Goal: Information Seeking & Learning: Learn about a topic

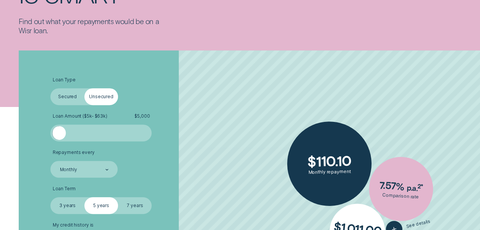
click at [65, 209] on label "3 years" at bounding box center [67, 205] width 34 height 17
click at [50, 197] on input "3 years" at bounding box center [50, 197] width 0 height 0
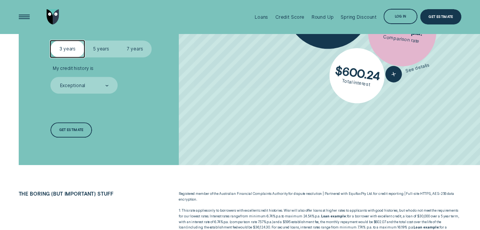
scroll to position [270, 0]
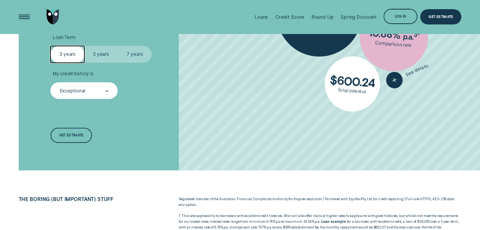
click at [105, 91] on icon at bounding box center [106, 91] width 3 height 2
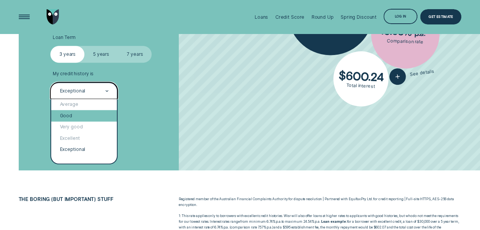
click at [91, 115] on div "Good" at bounding box center [84, 115] width 66 height 11
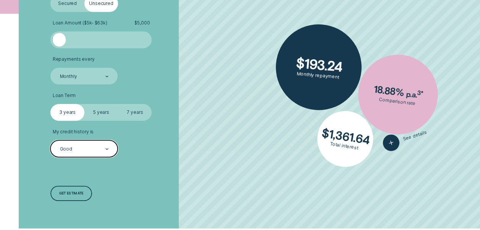
scroll to position [216, 0]
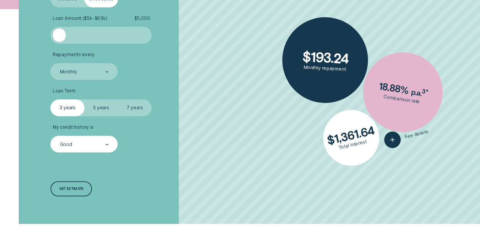
click at [103, 112] on label "5 years" at bounding box center [101, 107] width 34 height 17
click at [84, 99] on input "5 years" at bounding box center [84, 99] width 0 height 0
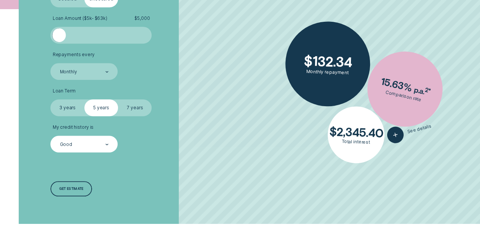
click at [128, 113] on label "7 years" at bounding box center [135, 107] width 34 height 17
click at [118, 99] on input "7 years" at bounding box center [118, 99] width 0 height 0
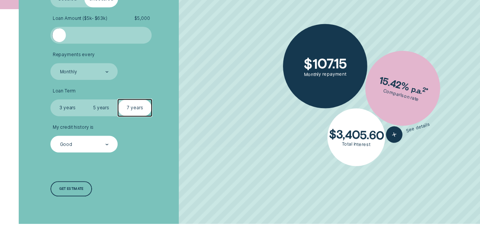
click at [102, 110] on label "5 years" at bounding box center [101, 107] width 34 height 17
click at [84, 99] on input "5 years" at bounding box center [84, 99] width 0 height 0
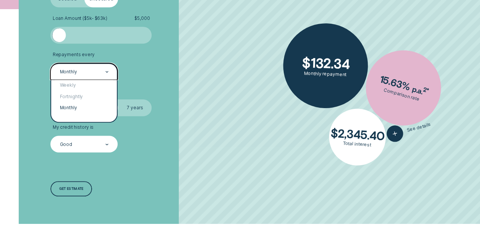
click at [109, 73] on div "Monthly" at bounding box center [83, 71] width 67 height 17
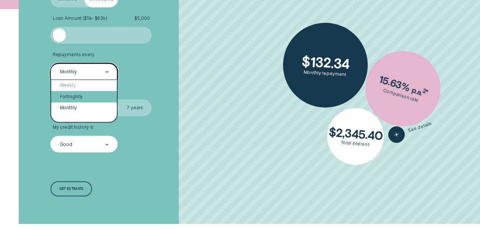
click at [94, 98] on div "Fortnightly" at bounding box center [84, 96] width 66 height 11
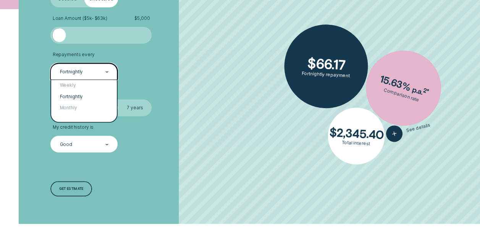
click at [105, 77] on div "Fortnightly" at bounding box center [83, 71] width 67 height 17
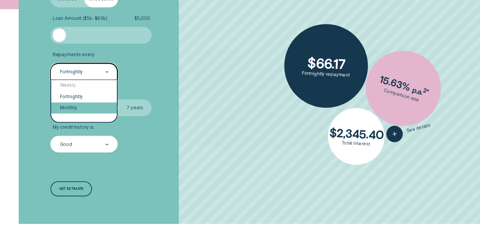
click at [95, 108] on div "Monthly" at bounding box center [84, 107] width 66 height 11
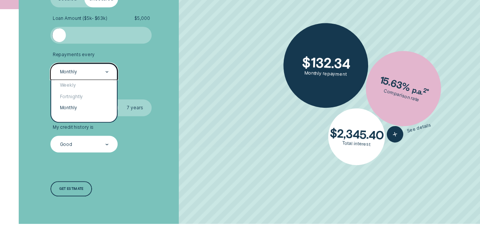
click at [103, 76] on div "Monthly" at bounding box center [83, 71] width 67 height 17
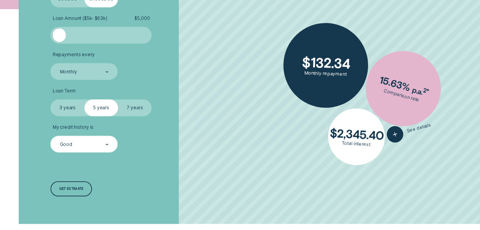
click at [155, 80] on ul "Loan Type Select Loan Type Secured Unsecured Loan Amount ( $5k - $63k ) $ 5,000…" at bounding box center [127, 65] width 155 height 173
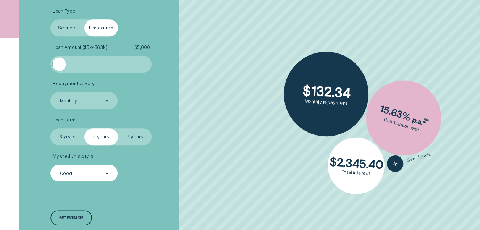
scroll to position [189, 0]
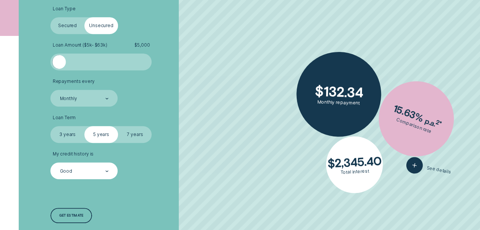
click at [63, 27] on label "Secured" at bounding box center [67, 25] width 34 height 17
click at [50, 17] on input "Secured" at bounding box center [50, 17] width 0 height 0
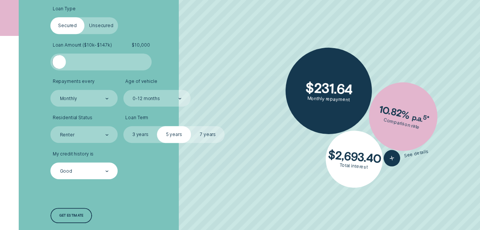
click at [99, 23] on label "Unsecured" at bounding box center [101, 25] width 34 height 17
click at [84, 17] on input "Unsecured" at bounding box center [84, 17] width 0 height 0
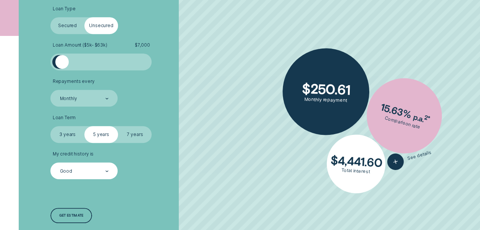
click at [62, 64] on div at bounding box center [61, 61] width 13 height 13
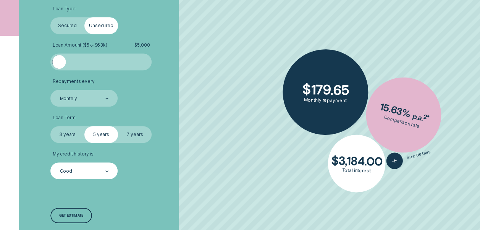
drag, startPoint x: 62, startPoint y: 64, endPoint x: 51, endPoint y: 67, distance: 11.1
click at [51, 67] on div "Loan Amount ( $5k - $63k ) $ 5,000" at bounding box center [100, 56] width 101 height 28
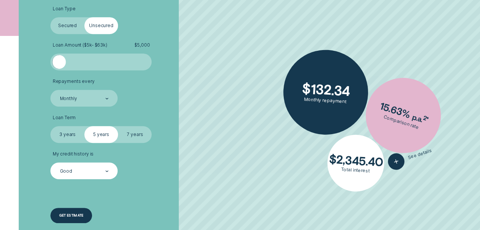
click at [75, 215] on div "Get estimate" at bounding box center [71, 215] width 24 height 3
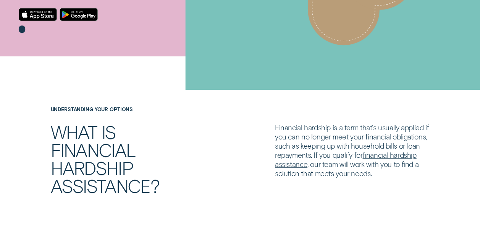
scroll to position [131, 0]
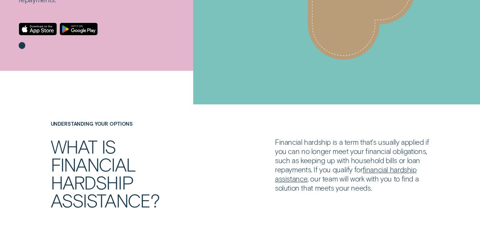
click at [388, 170] on link "financial hardship assistance" at bounding box center [346, 174] width 142 height 18
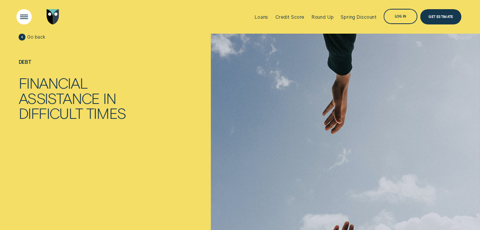
click at [22, 18] on div "Open Menu" at bounding box center [23, 16] width 21 height 21
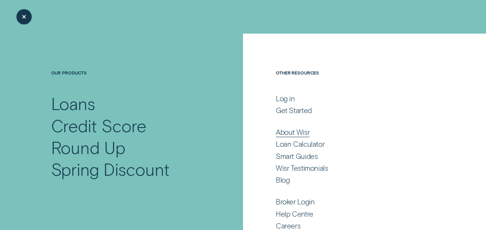
click at [299, 129] on div "About Wisr" at bounding box center [293, 132] width 34 height 9
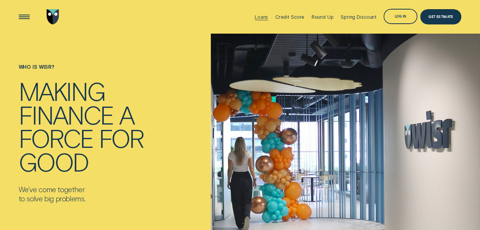
click at [263, 16] on div "Loans" at bounding box center [261, 17] width 13 height 6
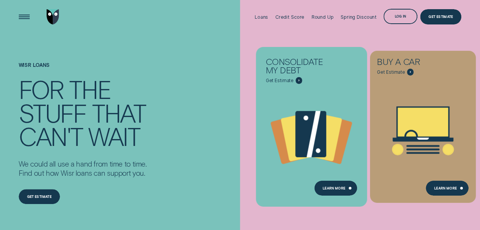
click at [332, 86] on div "Loans - Debt Consolidation" at bounding box center [311, 134] width 111 height 107
